Goal: Obtain resource: Download file/media

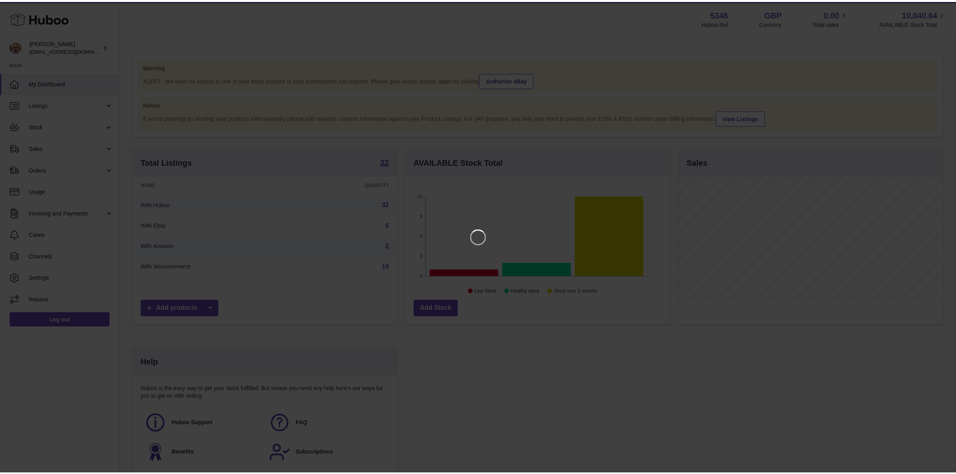
scroll to position [125, 266]
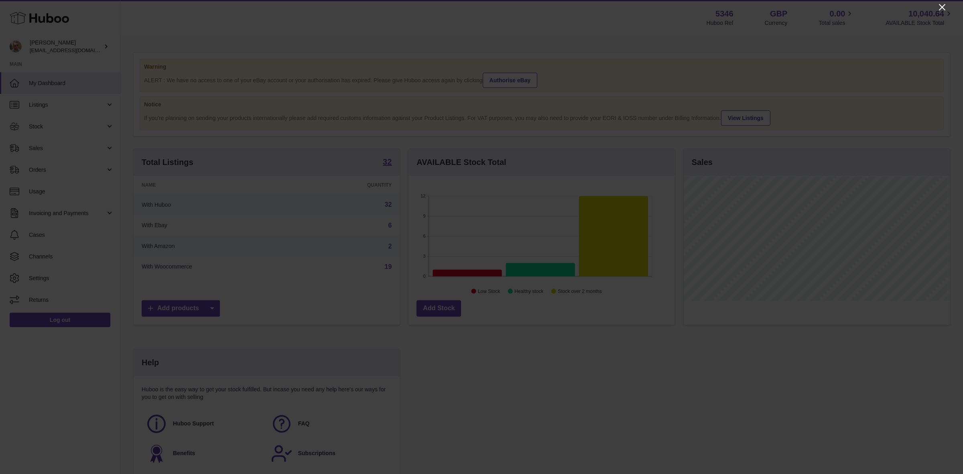
click at [945, 7] on icon "Close" at bounding box center [943, 7] width 10 height 10
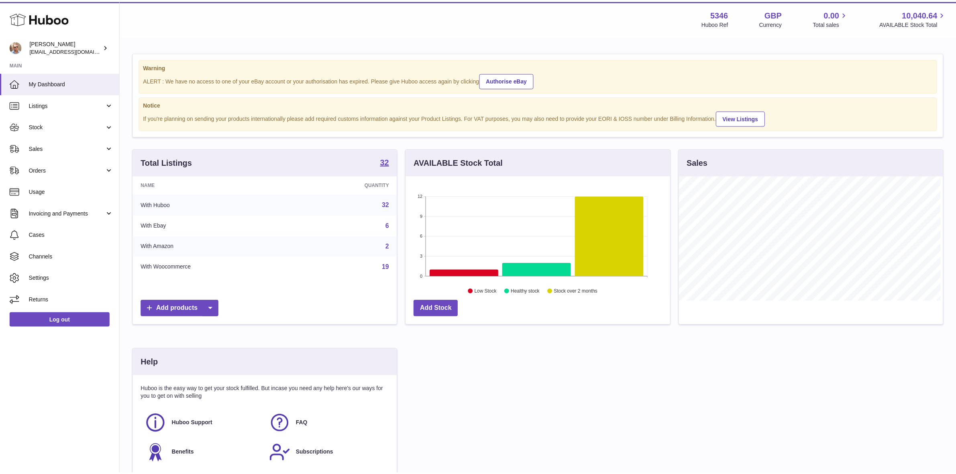
scroll to position [401318, 401180]
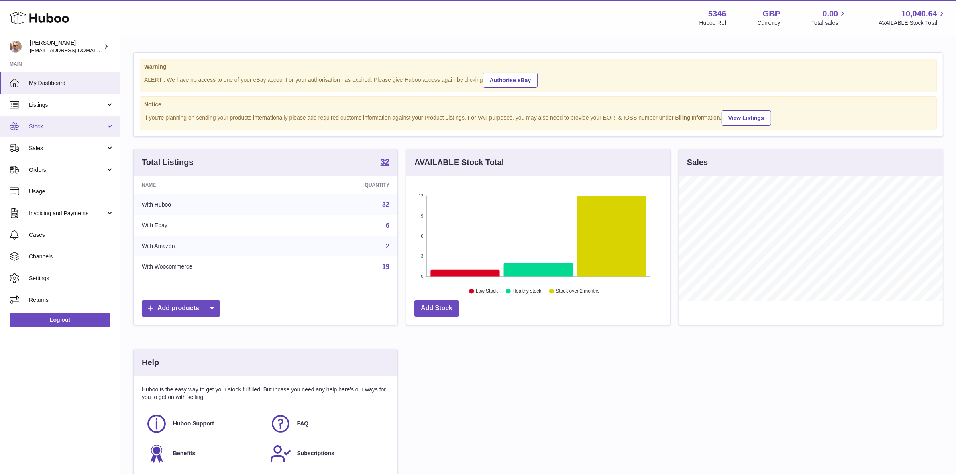
click at [54, 123] on span "Stock" at bounding box center [67, 127] width 77 height 8
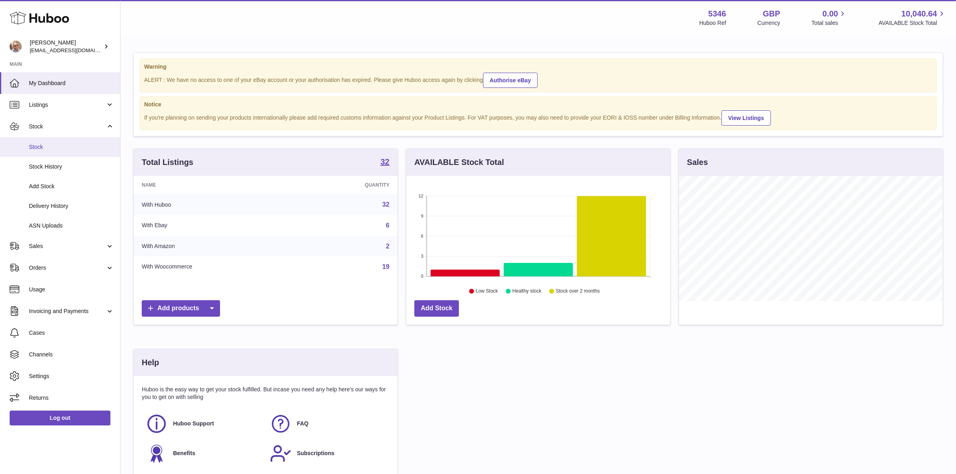
click at [40, 145] on span "Stock" at bounding box center [71, 147] width 85 height 8
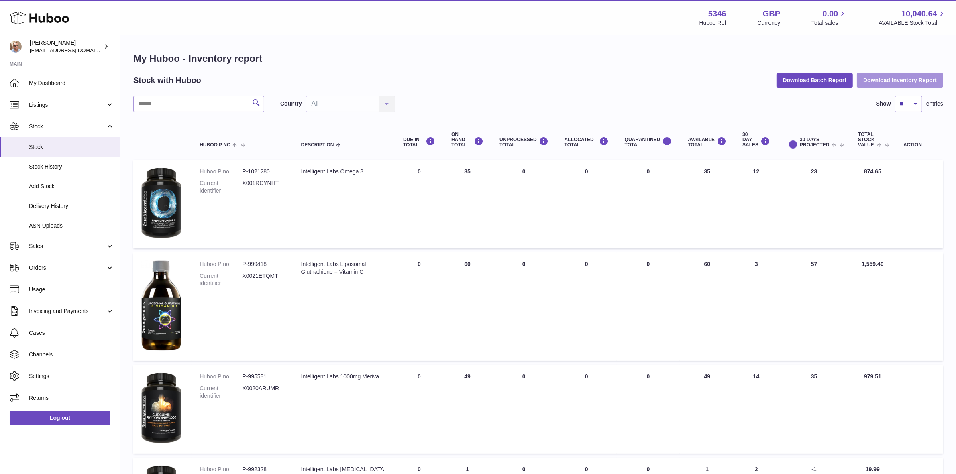
click at [888, 77] on button "Download Inventory Report" at bounding box center [900, 80] width 86 height 14
drag, startPoint x: 615, startPoint y: 47, endPoint x: 716, endPoint y: 0, distance: 111.0
